Goal: Navigation & Orientation: Find specific page/section

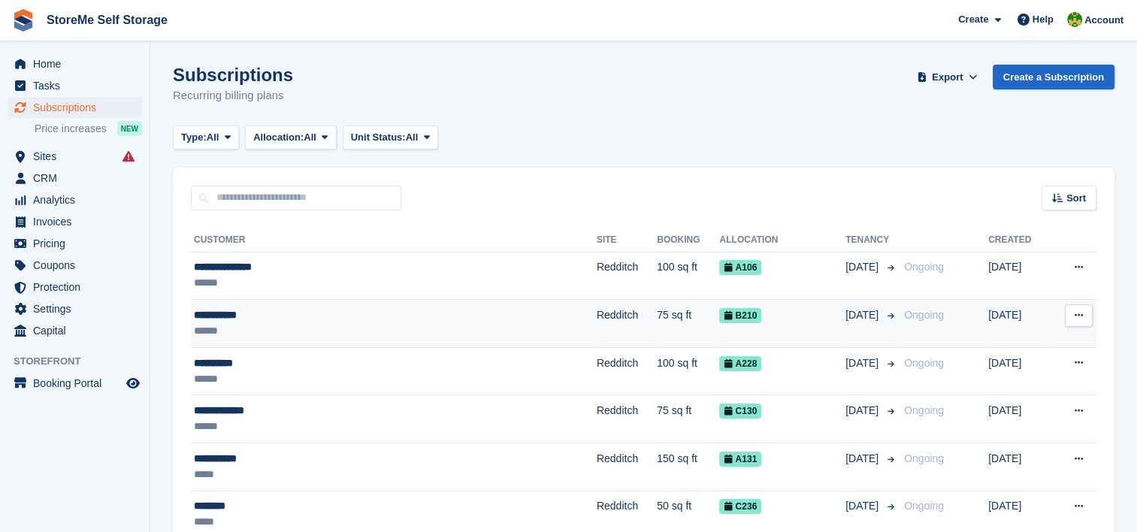
click at [414, 331] on div "******" at bounding box center [332, 331] width 276 height 16
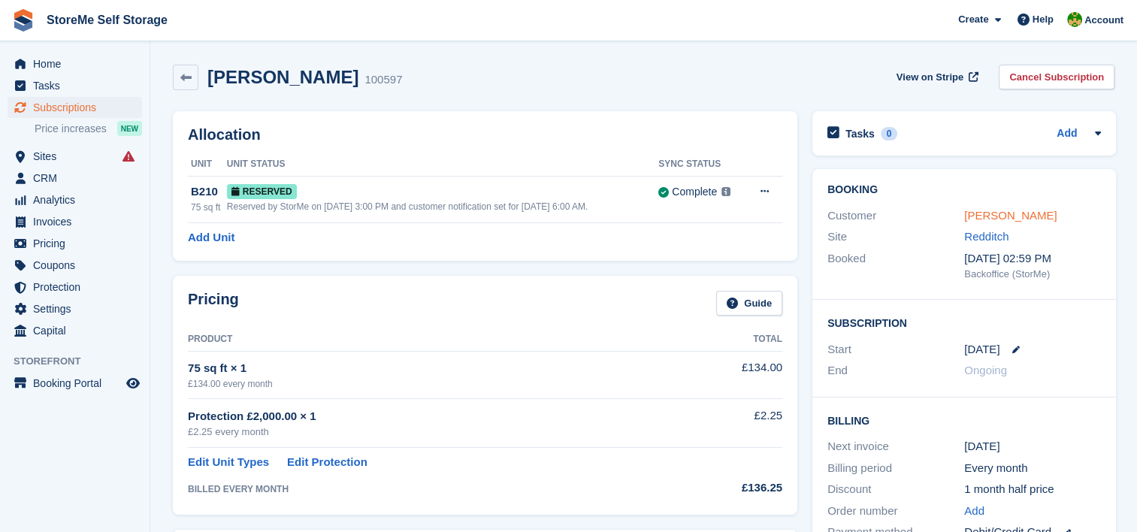
click at [986, 214] on link "Nicky Dyson" at bounding box center [1010, 215] width 92 height 13
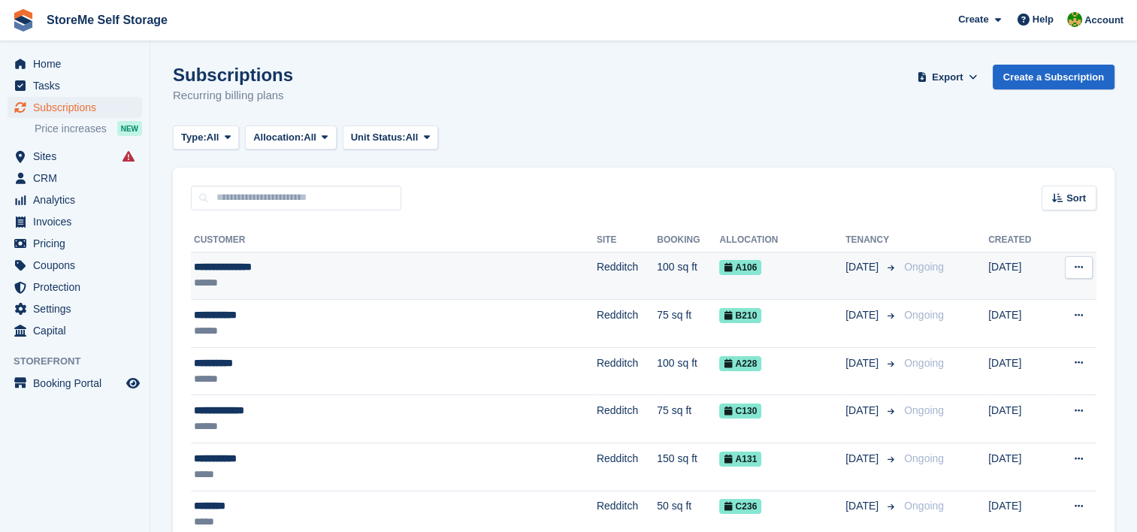
click at [419, 273] on div "**********" at bounding box center [332, 267] width 276 height 16
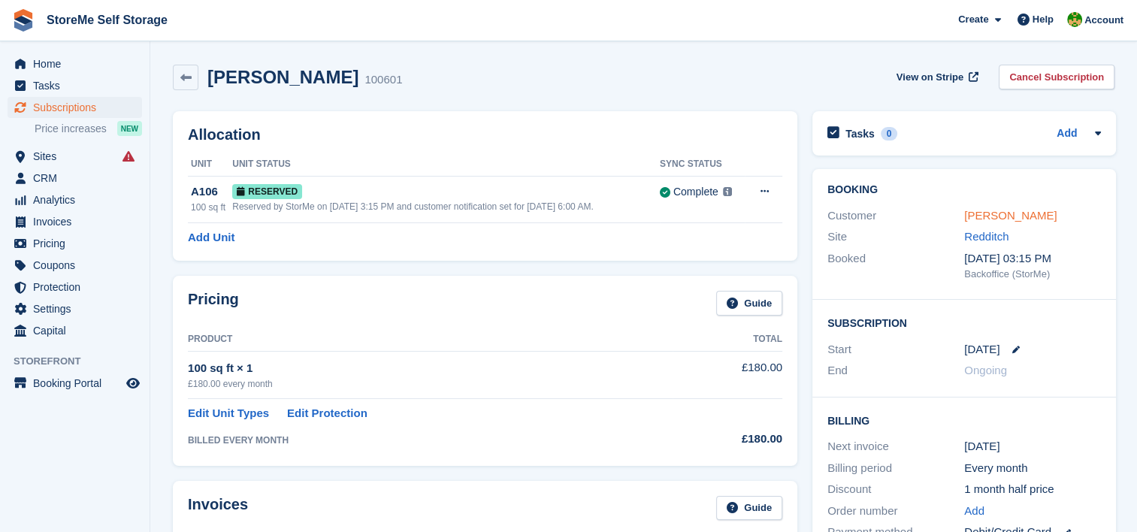
click at [1006, 216] on link "Matthew Vernall" at bounding box center [1010, 215] width 92 height 13
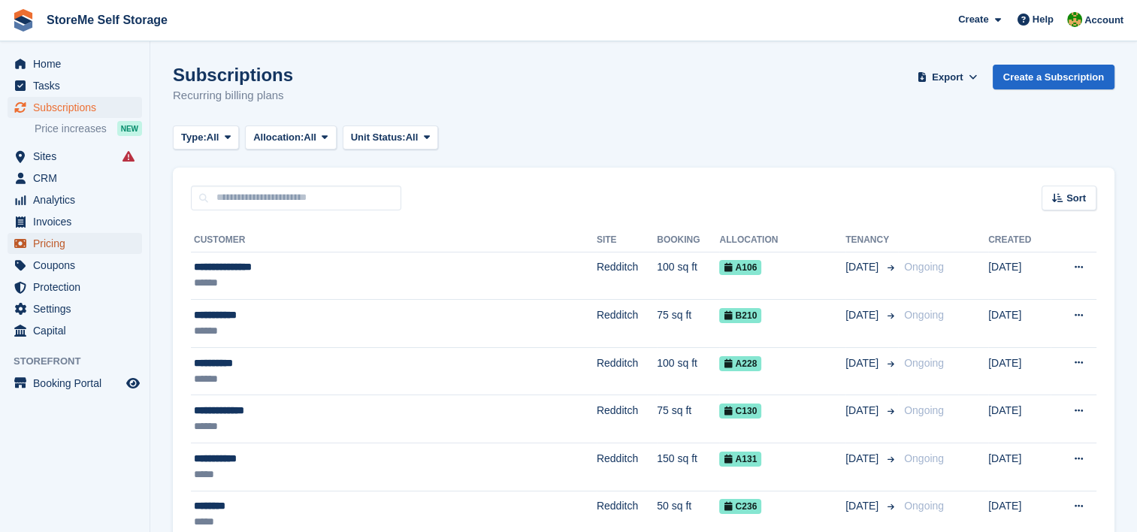
click at [33, 244] on span "Pricing" at bounding box center [78, 243] width 90 height 21
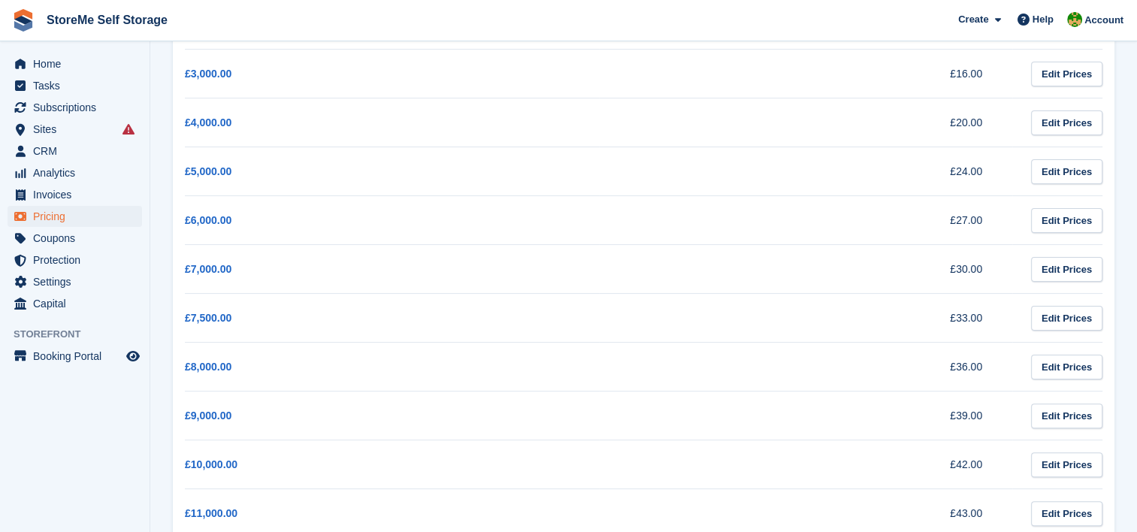
scroll to position [316, 0]
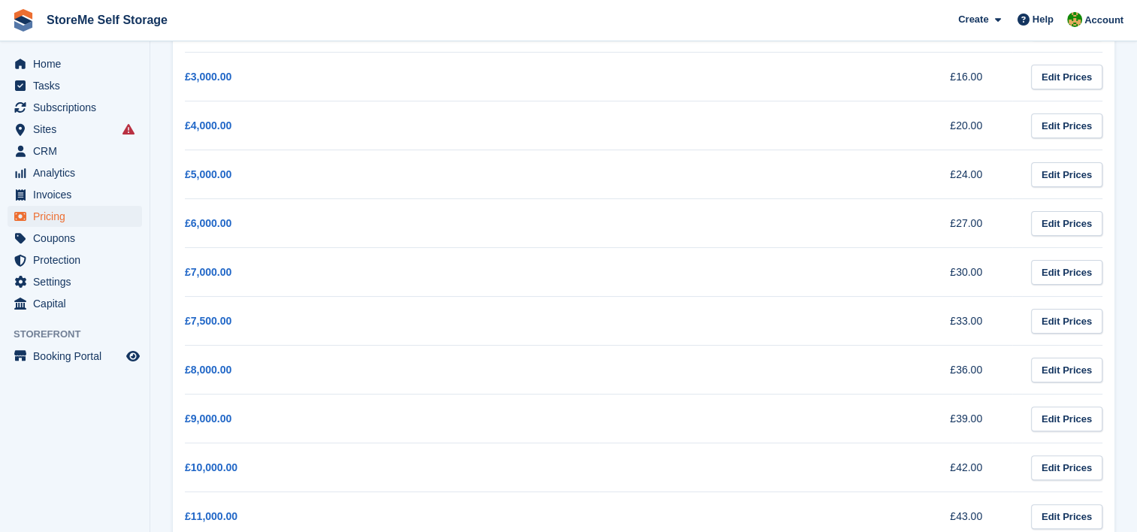
click at [418, 229] on td "£6,000.00" at bounding box center [392, 223] width 414 height 49
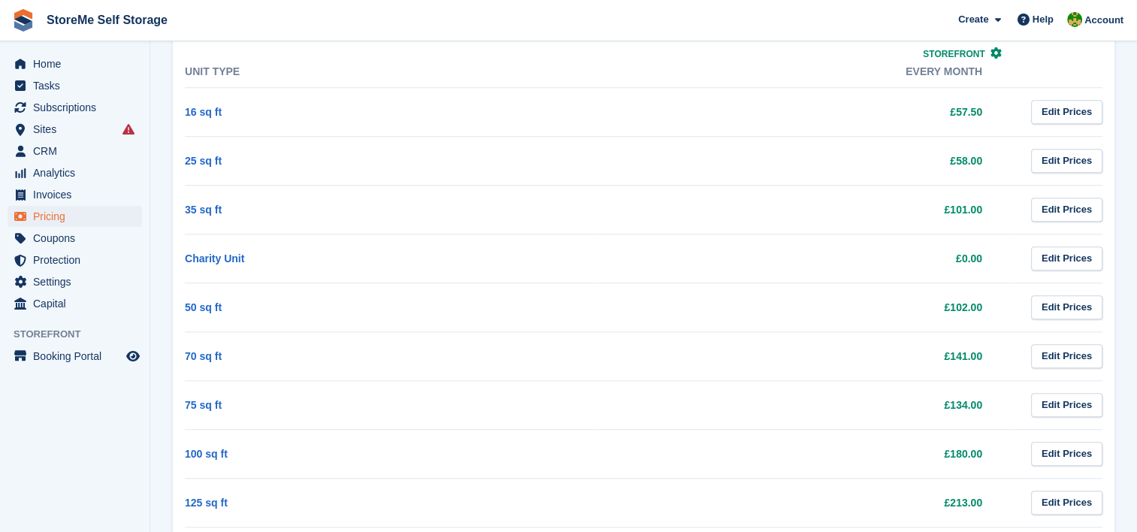
scroll to position [1425, 0]
click at [85, 129] on span "Sites" at bounding box center [78, 129] width 90 height 21
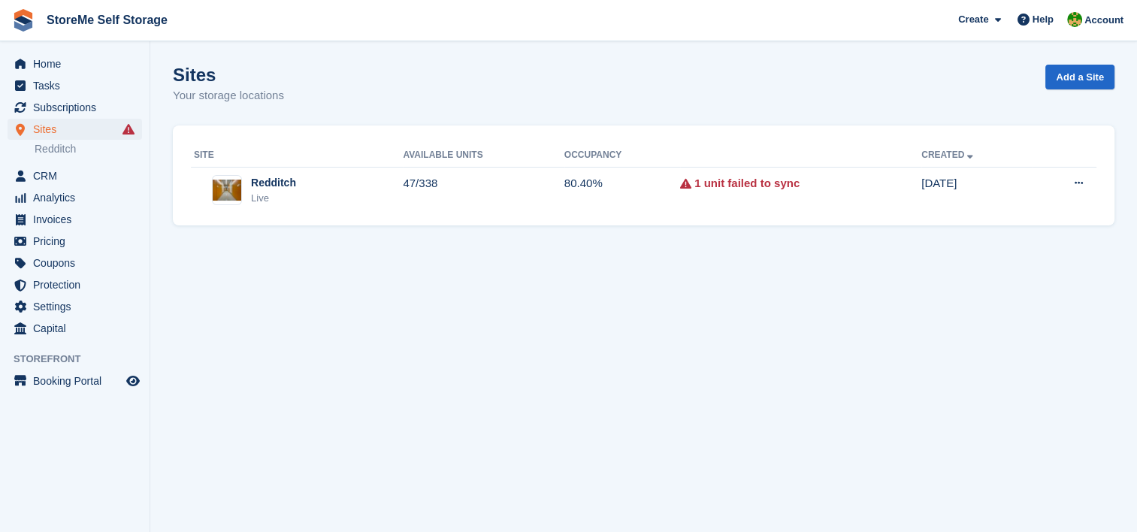
click at [424, 165] on th "Available Units" at bounding box center [483, 156] width 161 height 24
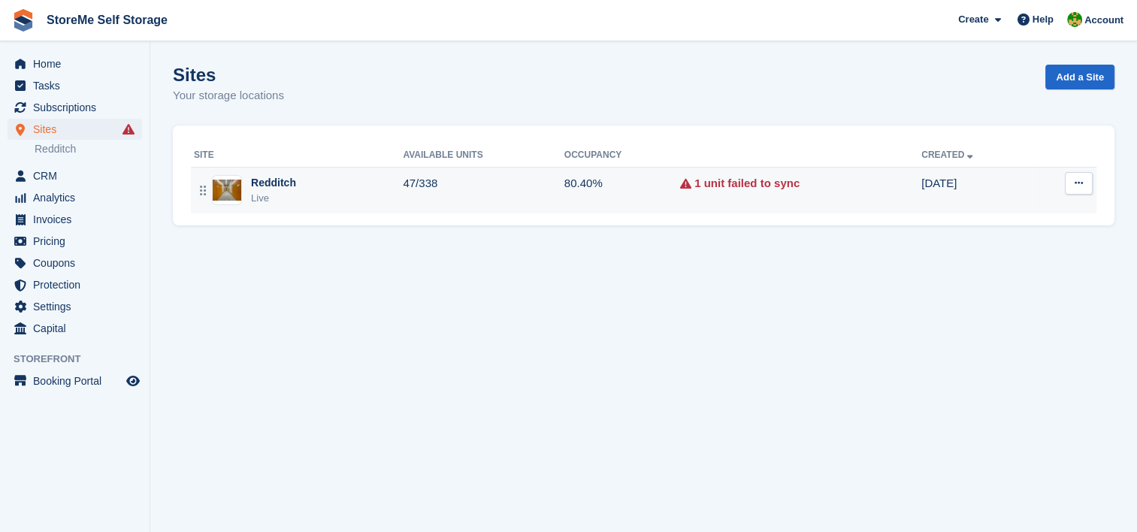
click at [425, 174] on td "47/338" at bounding box center [483, 190] width 161 height 47
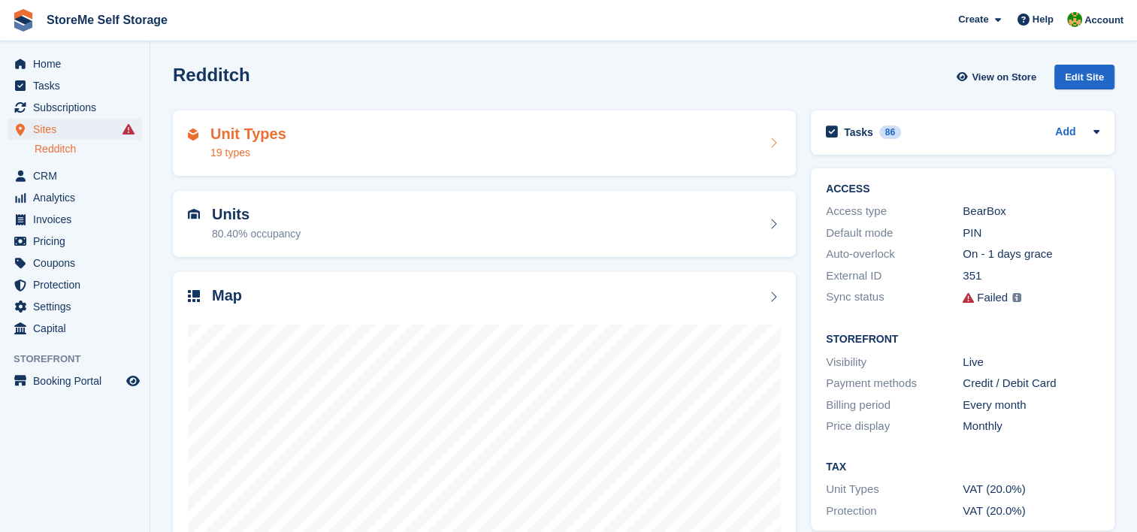
click at [391, 140] on div "Unit Types 19 types" at bounding box center [484, 144] width 593 height 36
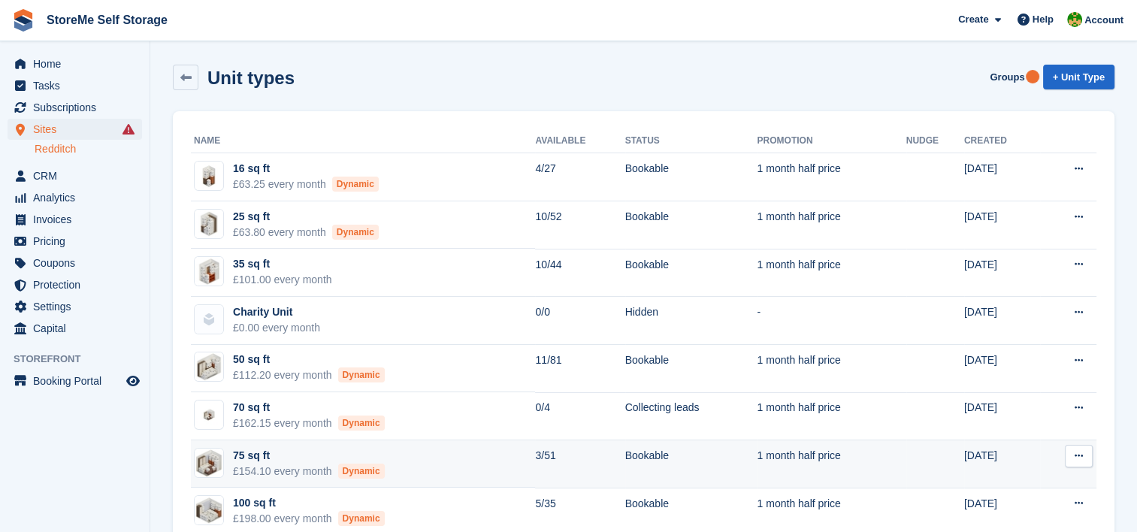
click at [513, 467] on td "75 sq ft £154.10 every month Dynamic" at bounding box center [363, 465] width 344 height 48
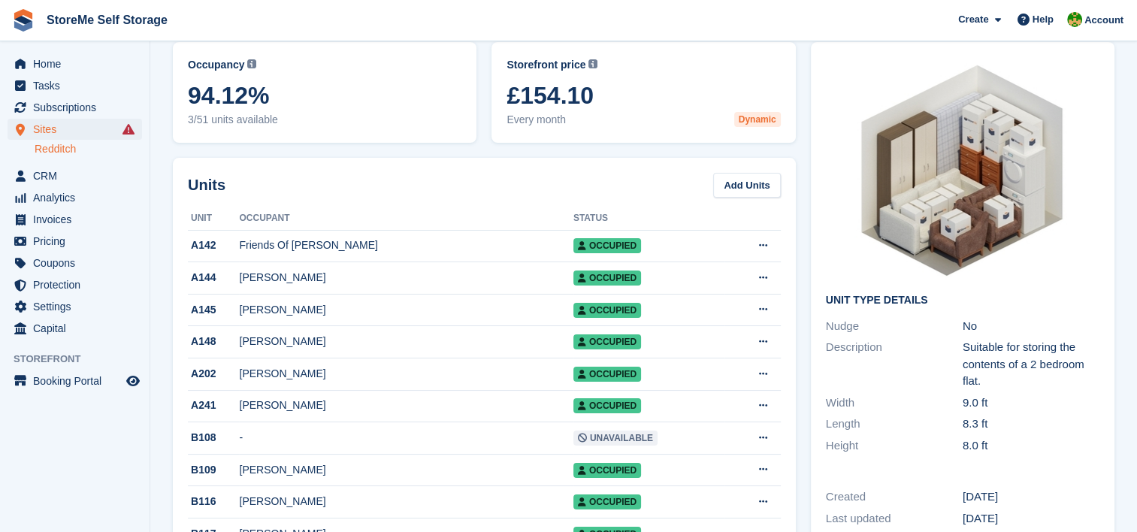
scroll to position [89, 0]
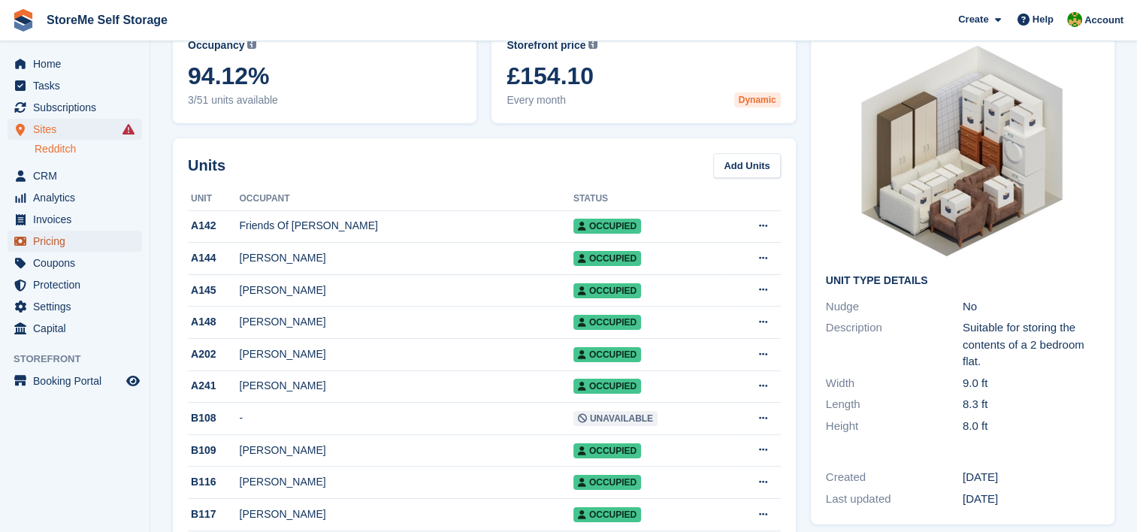
click at [60, 241] on span "Pricing" at bounding box center [78, 241] width 90 height 21
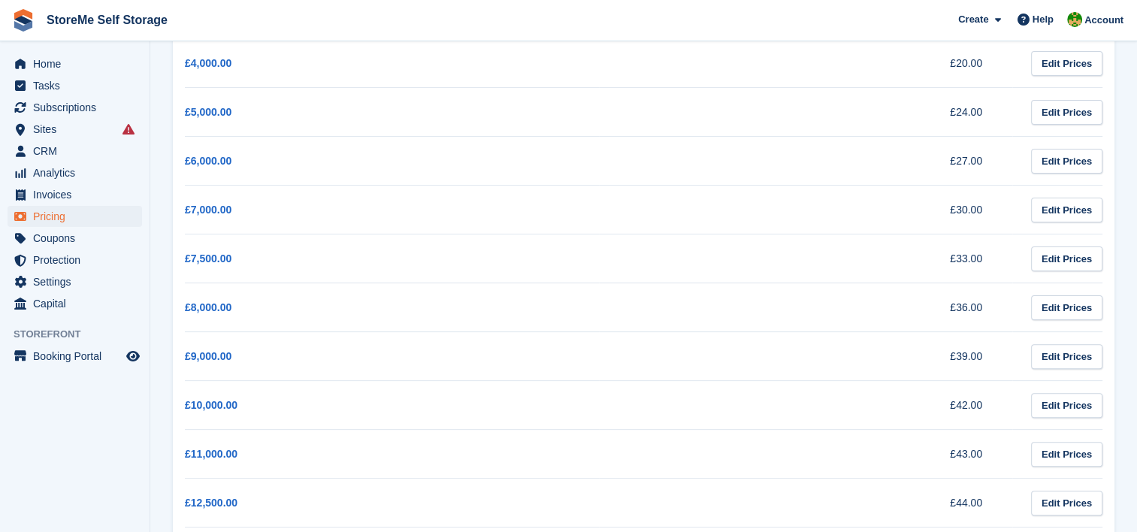
scroll to position [373, 0]
